Goal: Find specific page/section: Find specific page/section

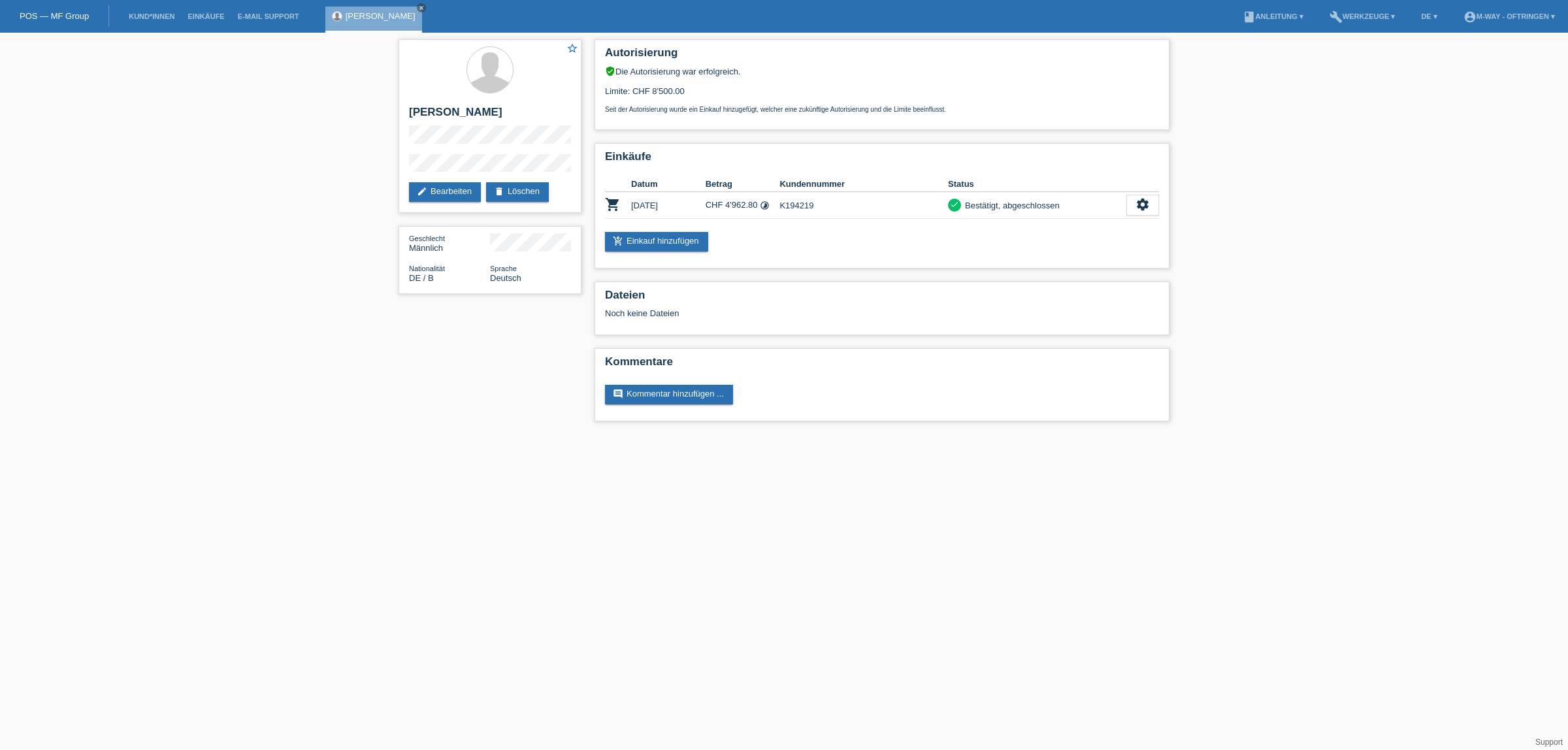
click at [148, 8] on li "Kund*innen" at bounding box center [151, 17] width 59 height 34
click at [151, 16] on link "Kund*innen" at bounding box center [151, 16] width 59 height 8
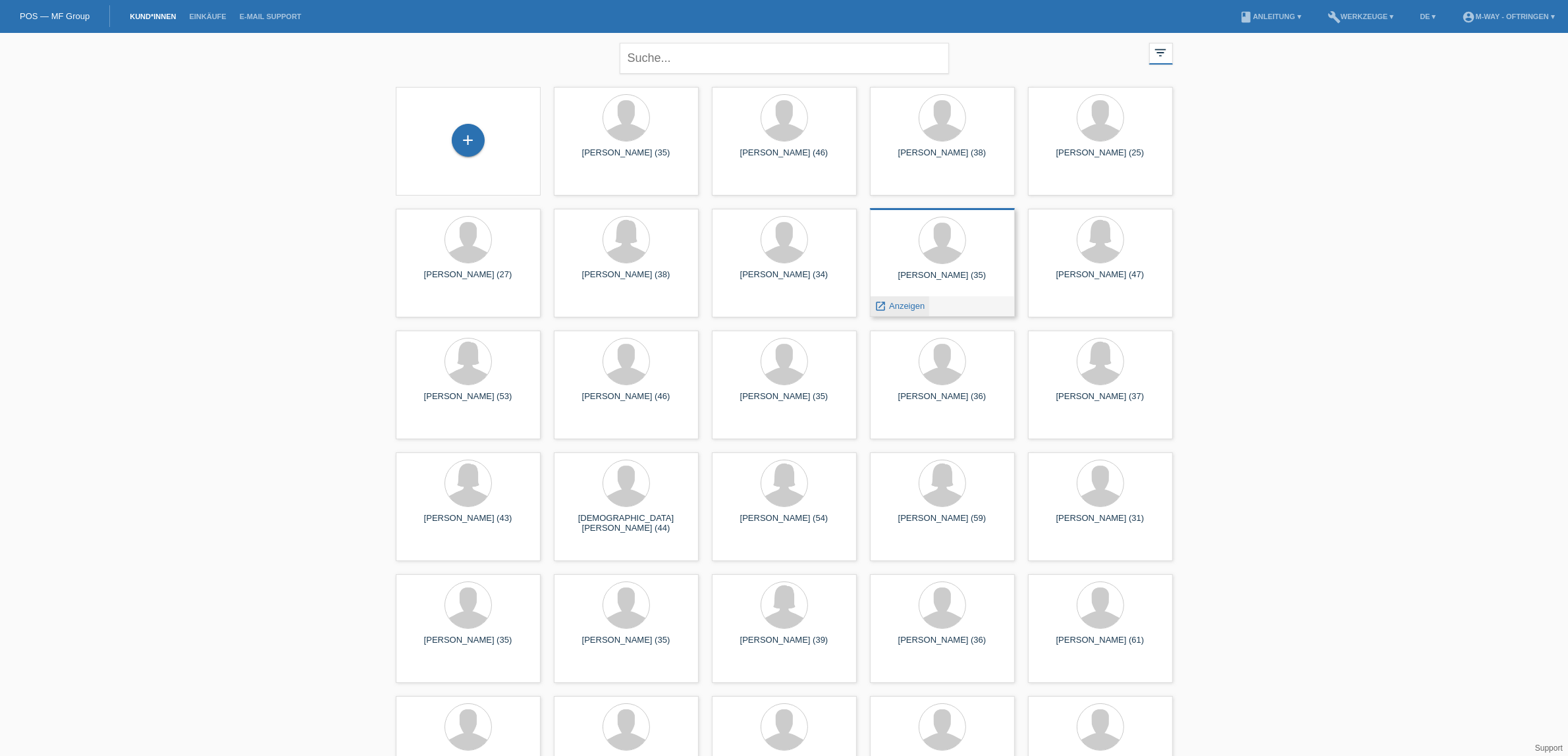
click at [908, 305] on span "Anzeigen" at bounding box center [907, 306] width 35 height 10
